Goal: Task Accomplishment & Management: Complete application form

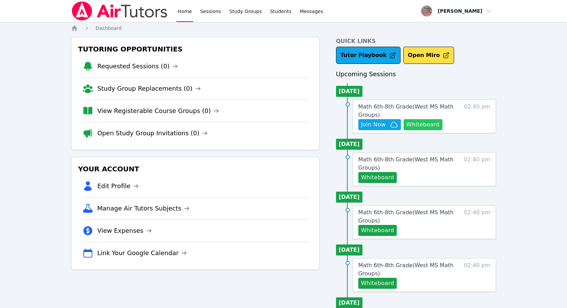
click at [423, 127] on button "Whiteboard" at bounding box center [423, 124] width 39 height 11
click at [44, 79] on div "Home Sessions Study Groups Students Messages Open user menu [PERSON_NAME] Open …" at bounding box center [283, 300] width 567 height 601
click at [178, 282] on div "Tutoring Opportunities Requested Sessions (0) Study Group Replacements (0) View…" at bounding box center [195, 312] width 249 height 550
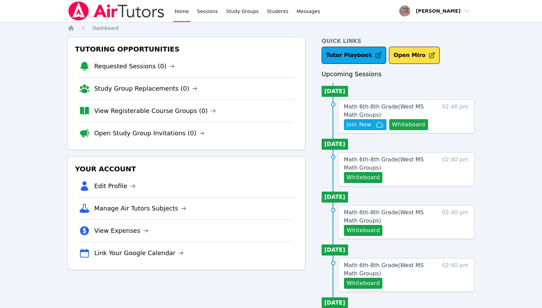
click at [35, 176] on div "Home Sessions Study Groups Students Messages Open user menu [PERSON_NAME] Open …" at bounding box center [271, 300] width 542 height 601
click at [361, 126] on span "Join Now" at bounding box center [359, 125] width 25 height 8
click at [50, 297] on div "Home Sessions Study Groups Students Messages Open user menu [PERSON_NAME] Open …" at bounding box center [271, 300] width 542 height 601
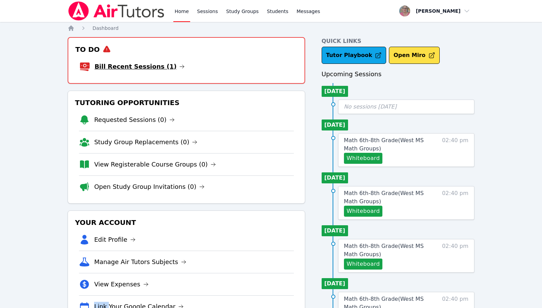
click at [146, 64] on link "Bill Recent Sessions (1)" at bounding box center [139, 67] width 90 height 10
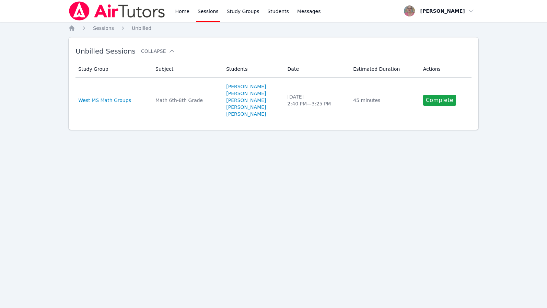
click at [165, 219] on div "Home Sessions Study Groups Students Messages Open user menu [PERSON_NAME] Open …" at bounding box center [273, 154] width 547 height 308
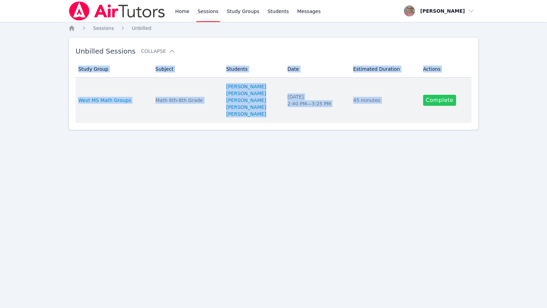
click at [432, 103] on link "Complete" at bounding box center [439, 100] width 33 height 11
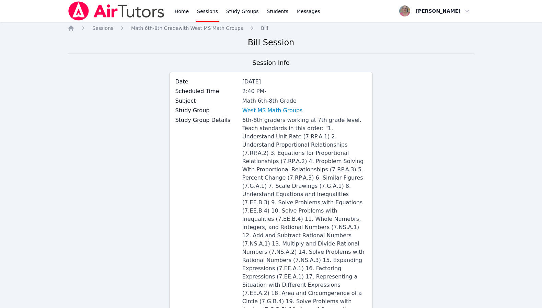
scroll to position [320, 0]
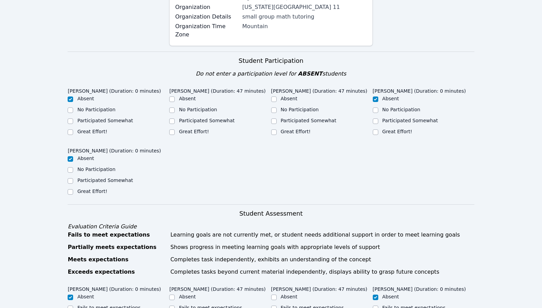
click at [198, 129] on label "Great Effort!" at bounding box center [194, 131] width 30 height 5
click at [175, 129] on input "Great Effort!" at bounding box center [171, 131] width 5 height 5
checkbox input "true"
click at [298, 129] on label "Great Effort!" at bounding box center [296, 131] width 30 height 5
click at [277, 129] on input "Great Effort!" at bounding box center [273, 131] width 5 height 5
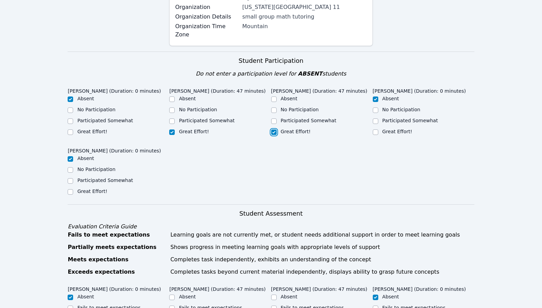
checkbox input "true"
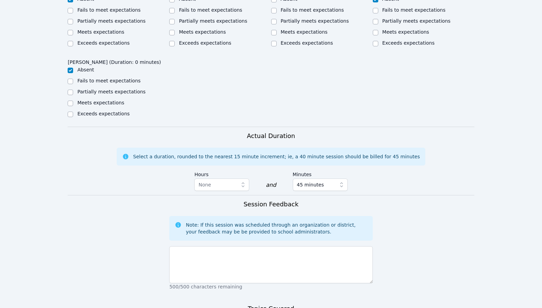
scroll to position [641, 0]
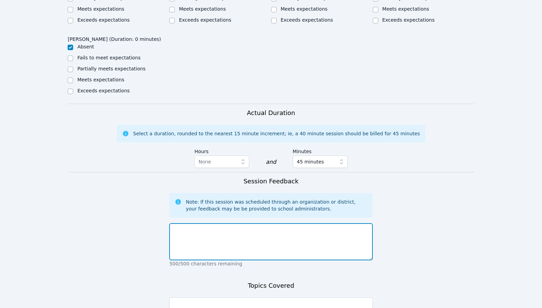
click at [241, 223] on textarea at bounding box center [270, 241] width 203 height 37
paste textarea "The room was quiet [DATE] for the most part and the students worked diligently …"
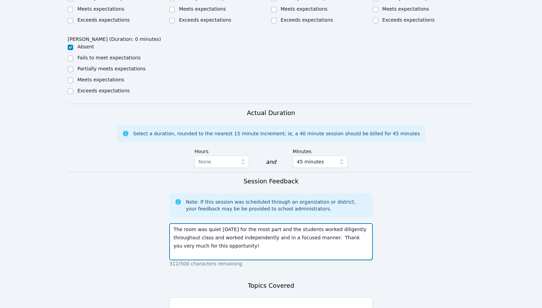
type textarea "The room was quiet [DATE] for the most part and the students worked diligently …"
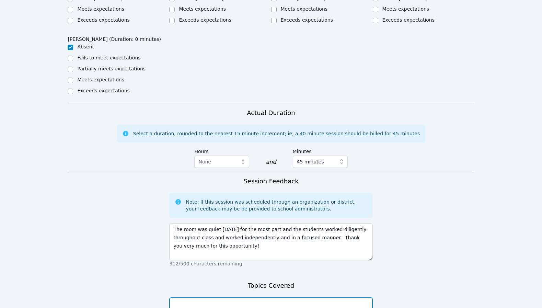
paste textarea "[PERSON_NAME] and [PERSON_NAME] did an amazing job working on solving proportio…"
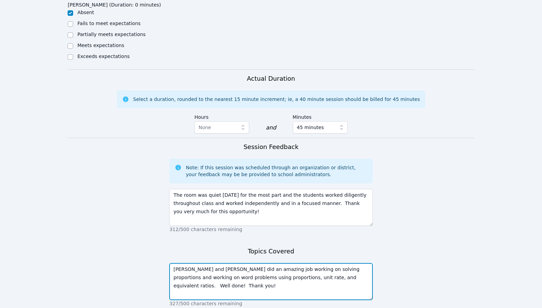
scroll to position [690, 0]
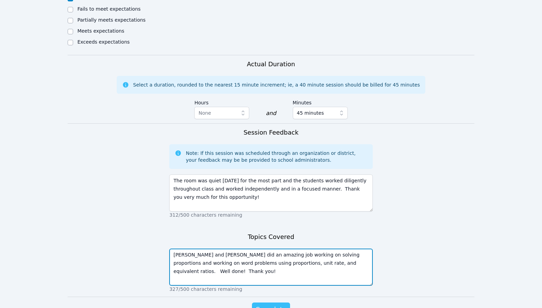
type textarea "[PERSON_NAME] and [PERSON_NAME] did an amazing job working on solving proportio…"
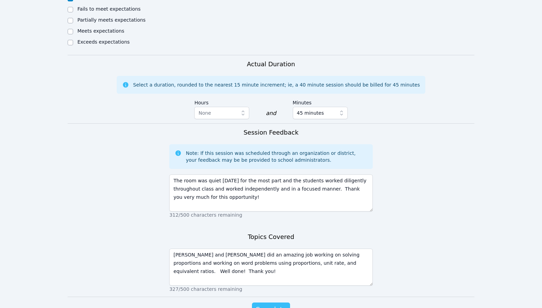
click at [273, 305] on span "Complete" at bounding box center [270, 310] width 31 height 10
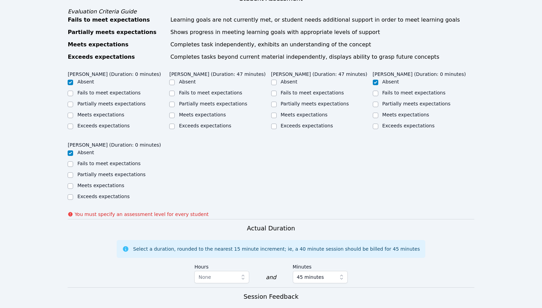
scroll to position [479, 0]
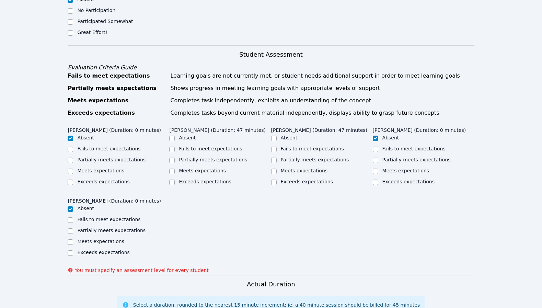
click at [311, 168] on label "Meets expectations" at bounding box center [304, 170] width 47 height 5
click at [277, 169] on input "Meets expectations" at bounding box center [273, 171] width 5 height 5
checkbox input "true"
click at [216, 168] on label "Meets expectations" at bounding box center [202, 170] width 47 height 5
click at [175, 169] on input "Meets expectations" at bounding box center [171, 171] width 5 height 5
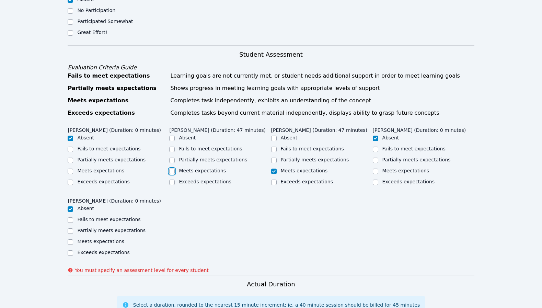
checkbox input "true"
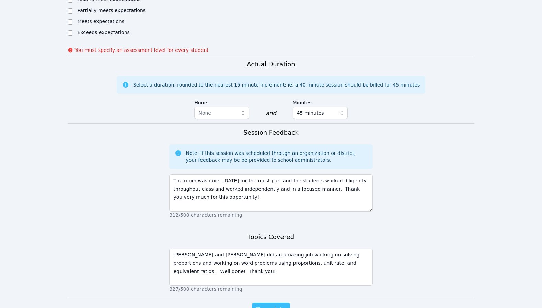
click at [267, 305] on span "Complete" at bounding box center [270, 310] width 31 height 10
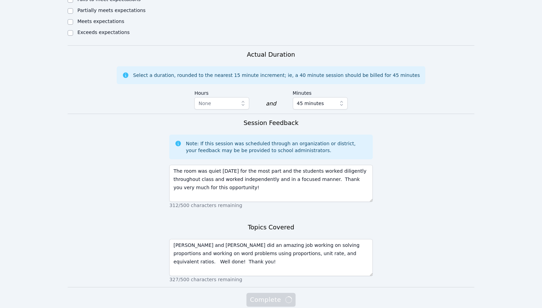
scroll to position [690, 0]
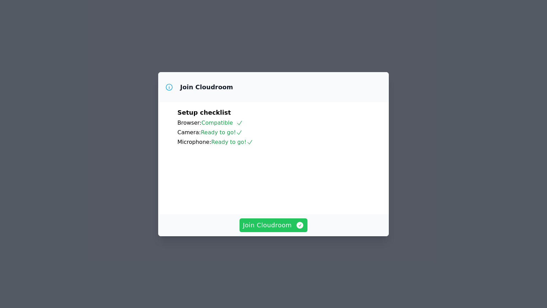
click at [262, 230] on span "Join Cloudroom" at bounding box center [273, 225] width 61 height 10
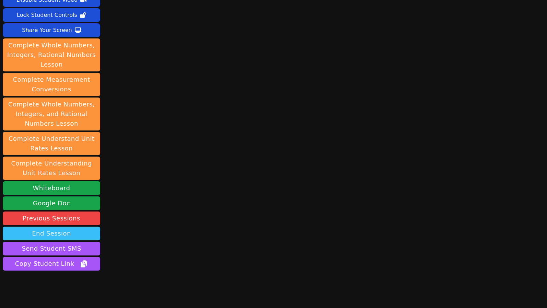
scroll to position [57, 0]
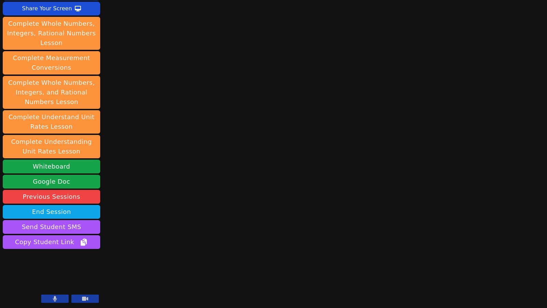
click at [55, 298] on icon at bounding box center [55, 298] width 4 height 5
click at [46, 300] on button at bounding box center [54, 299] width 27 height 8
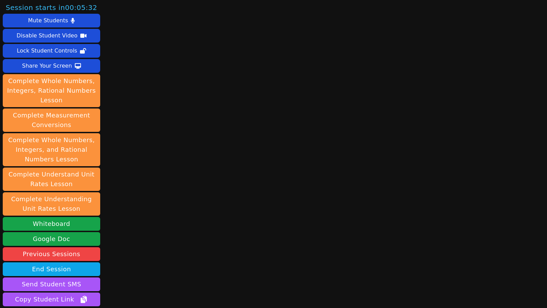
click at [131, 255] on div "Session starts in 00:05:32 Mute Students Disable Student Video Lock Student Con…" at bounding box center [273, 154] width 547 height 308
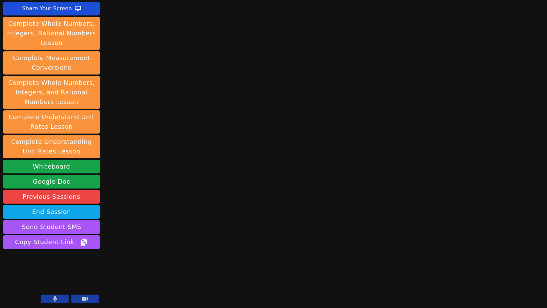
click at [54, 299] on icon at bounding box center [55, 298] width 4 height 5
click at [231, 286] on div "Session starts in 00:04:06 Mute Students Disable Student Video Lock Student Con…" at bounding box center [273, 154] width 547 height 308
click at [58, 299] on button at bounding box center [54, 299] width 27 height 8
click at [45, 295] on button at bounding box center [54, 299] width 27 height 8
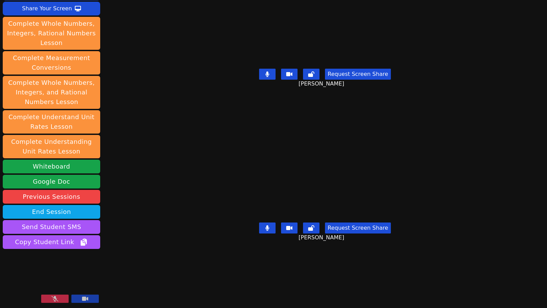
click at [173, 276] on div "Session starts in 00:01:21 Mute Students Disable Student Video Lock Student Con…" at bounding box center [273, 154] width 547 height 308
click at [52, 296] on icon at bounding box center [55, 298] width 7 height 5
click at [52, 296] on button at bounding box center [54, 299] width 27 height 8
click at [47, 301] on button at bounding box center [54, 299] width 27 height 8
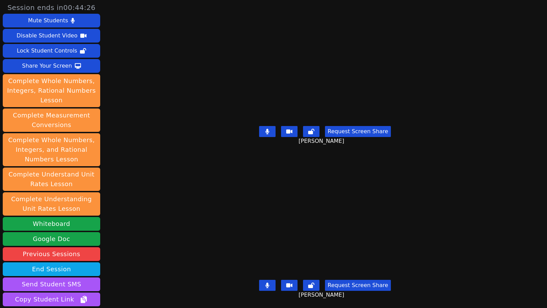
click at [133, 240] on div "Session ends in 00:44:26 Mute Students Disable Student Video Lock Student Contr…" at bounding box center [273, 154] width 547 height 308
click at [119, 257] on div "Session ends in 00:43:01 Mute Students Disable Student Video Lock Student Contr…" at bounding box center [273, 154] width 547 height 308
click at [126, 255] on div "Session ends in 00:42:20 Mute Students Disable Student Video Lock Student Contr…" at bounding box center [273, 154] width 547 height 308
click at [134, 236] on div "Session ends in 00:41:33 Mute Students Disable Student Video Lock Student Contr…" at bounding box center [273, 154] width 547 height 308
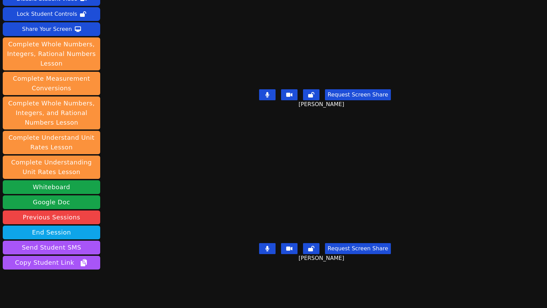
scroll to position [57, 0]
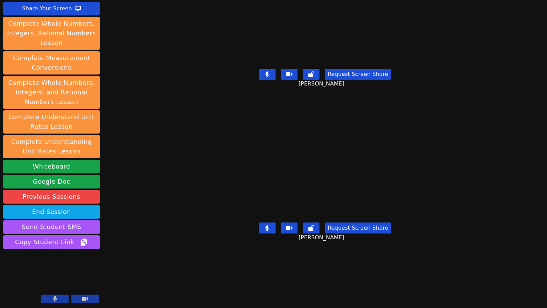
click at [94, 252] on video at bounding box center [52, 277] width 98 height 55
click at [136, 208] on div "Session ends in 00:40:45 Mute Students Disable Student Video Lock Student Contr…" at bounding box center [273, 97] width 547 height 308
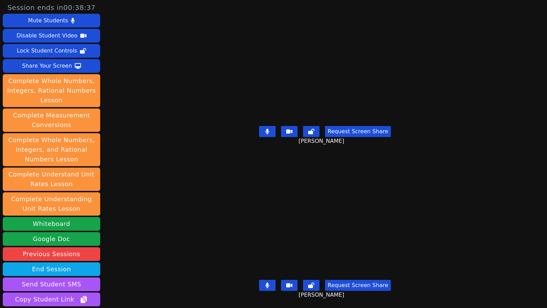
click at [134, 255] on div "Session ends in 00:38:37 Mute Students Disable Student Video Lock Student Contr…" at bounding box center [273, 154] width 547 height 308
click at [136, 245] on div "Session ends in 00:38:07 Mute Students Disable Student Video Lock Student Contr…" at bounding box center [273, 154] width 547 height 308
click at [129, 255] on div "Session ends in 00:36:22 Mute Students Disable Student Video Lock Student Contr…" at bounding box center [273, 154] width 547 height 308
click at [113, 254] on div "Session ends in 00:34:49 Mute Students Disable Student Video Lock Student Contr…" at bounding box center [273, 154] width 547 height 308
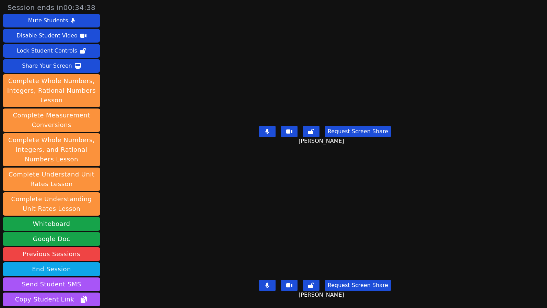
drag, startPoint x: 544, startPoint y: 115, endPoint x: 122, endPoint y: 203, distance: 430.6
click at [122, 203] on div "Session ends in 00:34:38 Mute Students Disable Student Video Lock Student Contr…" at bounding box center [273, 154] width 547 height 308
click at [136, 190] on div "Session ends in 00:33:02 Mute Students Disable Student Video Lock Student Contr…" at bounding box center [273, 154] width 547 height 308
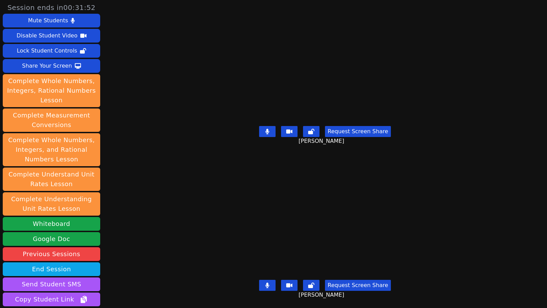
click at [160, 257] on div "Session ends in 00:31:52 Mute Students Disable Student Video Lock Student Contr…" at bounding box center [273, 154] width 547 height 308
click at [207, 154] on div "Kyce Cochran Request Screen Share Kyce Cochran" at bounding box center [325, 231] width 236 height 154
click at [174, 185] on div "Session ends in 00:30:12 Mute Students Disable Student Video Lock Student Contr…" at bounding box center [273, 154] width 547 height 308
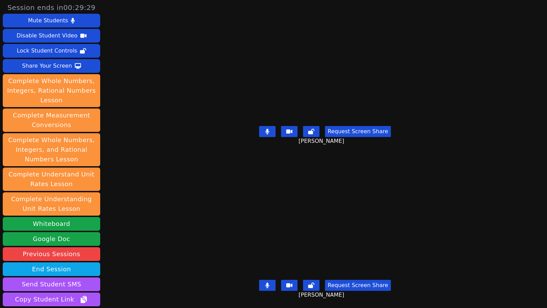
click at [207, 144] on div "Request Screen Share Roland Compo" at bounding box center [325, 136] width 236 height 27
click at [207, 209] on div "[PERSON_NAME]" at bounding box center [325, 218] width 236 height 120
click at [207, 102] on div "[PERSON_NAME]" at bounding box center [325, 63] width 236 height 120
click at [207, 213] on div "[PERSON_NAME]" at bounding box center [325, 218] width 236 height 120
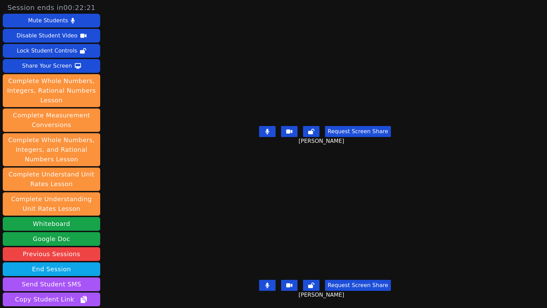
click at [207, 213] on div "[PERSON_NAME]" at bounding box center [325, 218] width 236 height 120
click at [177, 250] on div "Session ends in 00:22:07 Mute Students Disable Student Video Lock Student Contr…" at bounding box center [273, 154] width 547 height 308
click at [162, 144] on div "Session ends in 00:17:59 Mute Students Disable Student Video Lock Student Contr…" at bounding box center [273, 154] width 547 height 308
click at [162, 144] on div "Session ends in 00:17:58 Mute Students Disable Student Video Lock Student Contr…" at bounding box center [273, 154] width 547 height 308
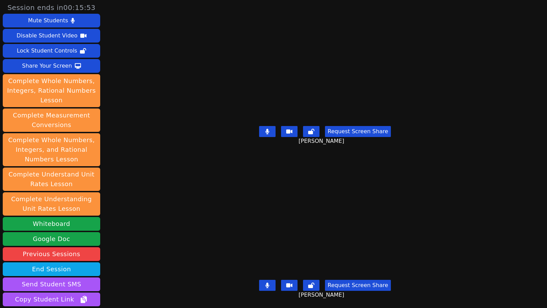
click at [170, 173] on div "Session ends in 00:15:53 Mute Students Disable Student Video Lock Student Contr…" at bounding box center [273, 154] width 547 height 308
click at [207, 184] on div "[PERSON_NAME]" at bounding box center [325, 218] width 236 height 120
click at [167, 98] on div "Session ends in 00:13:41 Mute Students Disable Student Video Lock Student Contr…" at bounding box center [273, 154] width 547 height 308
click at [207, 218] on div "[PERSON_NAME]" at bounding box center [325, 218] width 236 height 120
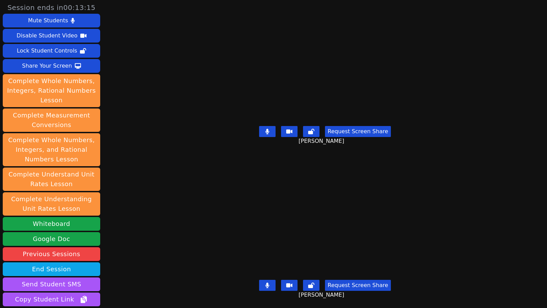
click at [207, 218] on div "[PERSON_NAME]" at bounding box center [325, 218] width 236 height 120
click at [72, 227] on button "Whiteboard" at bounding box center [52, 224] width 98 height 14
click at [118, 101] on div "Session ends in 00:13:02 Mute Students Disable Student Video Lock Student Contr…" at bounding box center [273, 154] width 547 height 308
click at [57, 62] on div "Share Your Screen" at bounding box center [47, 65] width 50 height 11
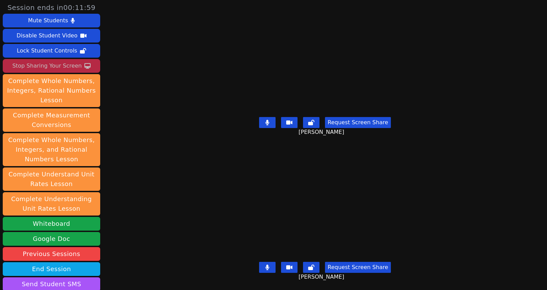
click at [112, 198] on div "Session ends in 00:11:59 Mute Students Disable Student Video Lock Student Contr…" at bounding box center [273, 145] width 547 height 290
click at [113, 187] on div "Session ends in 00:10:35 Mute Students Disable Student Video Lock Student Contr…" at bounding box center [273, 145] width 547 height 290
drag, startPoint x: 192, startPoint y: 75, endPoint x: 226, endPoint y: 11, distance: 72.1
click at [207, 70] on div "[PERSON_NAME]" at bounding box center [325, 58] width 236 height 111
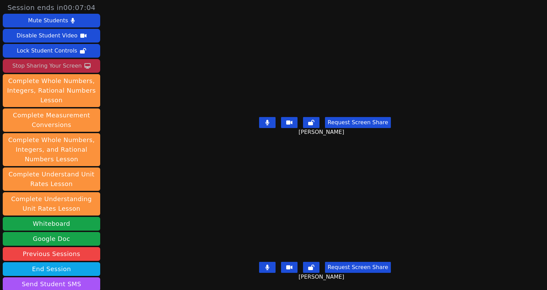
drag, startPoint x: 136, startPoint y: 125, endPoint x: 124, endPoint y: 104, distance: 24.3
click at [134, 125] on div "Session ends in 00:07:04 Mute Students Disable Student Video Lock Student Contr…" at bounding box center [273, 145] width 547 height 290
click at [76, 63] on div "Stop Sharing Your Screen" at bounding box center [46, 65] width 69 height 11
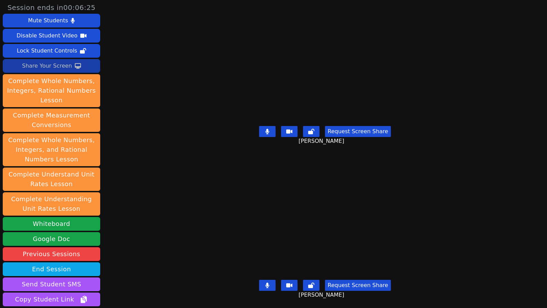
click at [111, 234] on div "Session ends in 00:06:25 Mute Students Disable Student Video Lock Student Contr…" at bounding box center [273, 154] width 547 height 308
click at [111, 233] on div "Session ends in 00:06:25 Mute Students Disable Student Video Lock Student Contr…" at bounding box center [273, 154] width 547 height 308
click at [48, 227] on button "Whiteboard" at bounding box center [52, 224] width 98 height 14
click at [141, 184] on div "Session ends in 00:04:50 Mute Students Disable Student Video Lock Student Contr…" at bounding box center [273, 154] width 547 height 308
click at [147, 183] on div "Session ends in 00:02:49 Mute Students Disable Student Video Lock Student Contr…" at bounding box center [273, 154] width 547 height 308
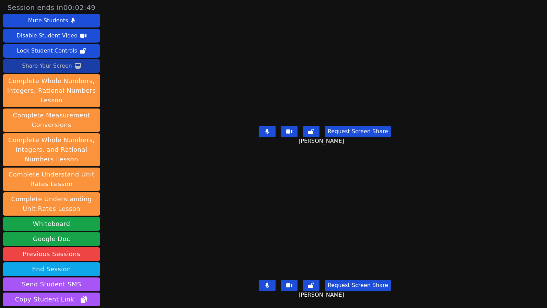
click at [147, 183] on div "Session ends in 00:02:49 Mute Students Disable Student Video Lock Student Contr…" at bounding box center [273, 154] width 547 height 308
click at [131, 146] on div "Session ends in 00:00:30 Mute Students Disable Student Video Lock Student Contr…" at bounding box center [273, 154] width 547 height 308
click at [163, 122] on div "Session ends in 00:00:24 Mute Students Disable Student Video Lock Student Contr…" at bounding box center [273, 154] width 547 height 308
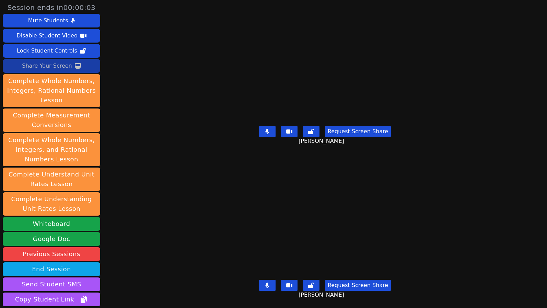
click at [144, 218] on div "Session ends in 00:00:03 Mute Students Disable Student Video Lock Student Contr…" at bounding box center [273, 154] width 547 height 308
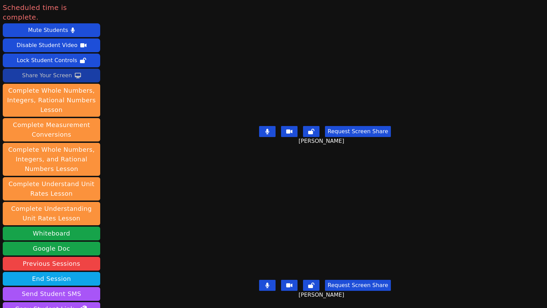
click at [145, 198] on div "Scheduled time is complete. Mute Students Disable Student Video Lock Student Co…" at bounding box center [273, 154] width 547 height 308
click at [83, 272] on button "End Session" at bounding box center [52, 279] width 98 height 14
